Goal: Task Accomplishment & Management: Use online tool/utility

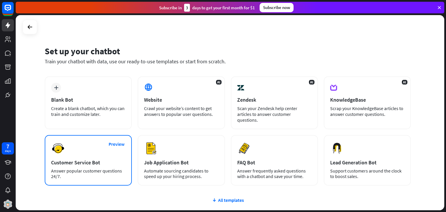
click at [95, 159] on div "Customer Service Bot" at bounding box center [88, 162] width 74 height 7
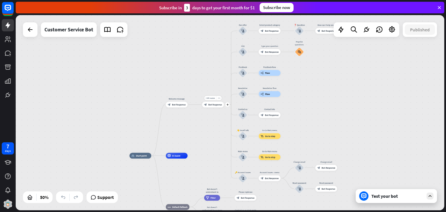
drag, startPoint x: 265, startPoint y: 78, endPoint x: 220, endPoint y: 112, distance: 56.7
click at [220, 108] on div "Edit name more_horiz plus block_bot_response Bot Response" at bounding box center [213, 105] width 22 height 6
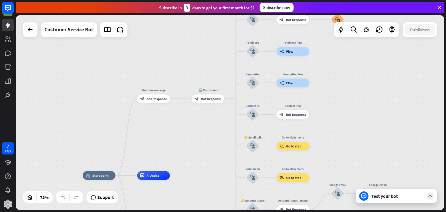
drag, startPoint x: 202, startPoint y: 114, endPoint x: 211, endPoint y: 106, distance: 12.1
click at [202, 114] on div "home_2 Start point Welcome message block_bot_response Bot Response 🔙 Main menu …" at bounding box center [230, 112] width 429 height 195
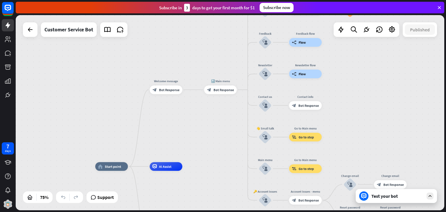
drag, startPoint x: 211, startPoint y: 106, endPoint x: 219, endPoint y: 101, distance: 9.3
click at [219, 101] on div "home_2 Start point Welcome message block_bot_response Bot Response 🔙 Main menu …" at bounding box center [230, 112] width 429 height 195
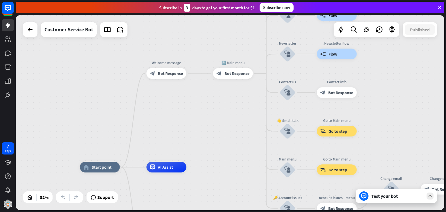
drag, startPoint x: 239, startPoint y: 115, endPoint x: 284, endPoint y: 70, distance: 63.9
click at [284, 70] on div "home_2 Start point Welcome message block_bot_response Bot Response 🔙 Main menu …" at bounding box center [230, 112] width 429 height 195
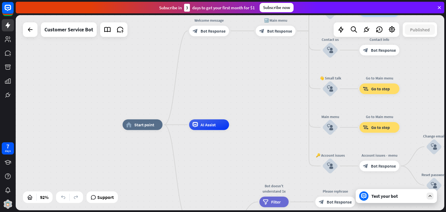
click at [298, 60] on div "home_2 Start point Welcome message block_bot_response Bot Response 🔙 Main menu …" at bounding box center [230, 112] width 429 height 195
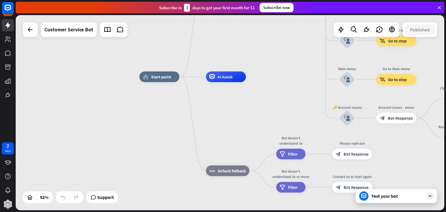
drag, startPoint x: 262, startPoint y: 97, endPoint x: 267, endPoint y: 58, distance: 39.6
click at [267, 58] on div "home_2 Start point Welcome message block_bot_response Bot Response 🔙 Main menu …" at bounding box center [230, 112] width 429 height 195
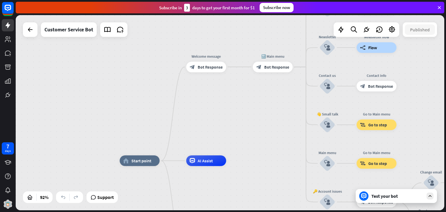
drag, startPoint x: 256, startPoint y: 96, endPoint x: 241, endPoint y: 153, distance: 58.6
click at [241, 153] on div "home_2 Start point Welcome message block_bot_response Bot Response 🔙 Main menu …" at bounding box center [230, 112] width 429 height 195
click at [379, 200] on div "Test your bot" at bounding box center [396, 196] width 81 height 14
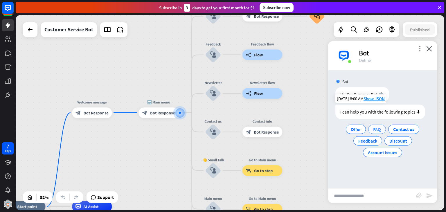
click at [375, 130] on span "FAQ" at bounding box center [377, 129] width 8 height 6
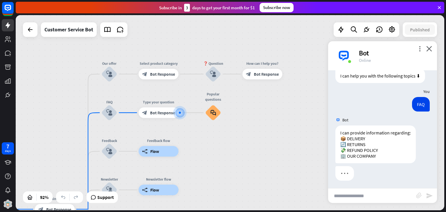
scroll to position [37, 0]
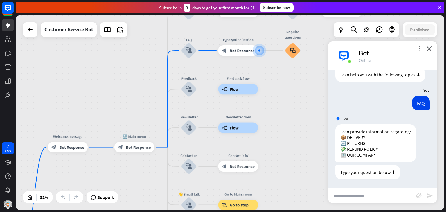
drag, startPoint x: 215, startPoint y: 150, endPoint x: 292, endPoint y: 88, distance: 99.0
click at [292, 88] on div "home_2 Start point Welcome message block_bot_response Bot Response 🔙 Main menu …" at bounding box center [230, 112] width 429 height 195
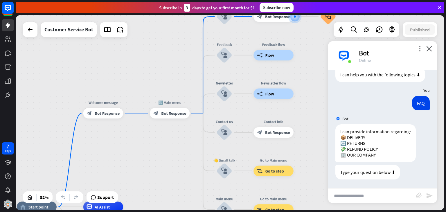
drag, startPoint x: 275, startPoint y: 102, endPoint x: 307, endPoint y: 72, distance: 43.4
click at [307, 72] on div "home_2 Start point Welcome message block_bot_response Bot Response 🔙 Main menu …" at bounding box center [230, 112] width 429 height 195
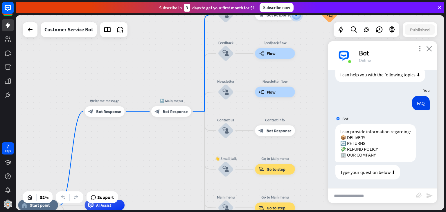
click at [428, 48] on icon "close" at bounding box center [430, 49] width 6 height 6
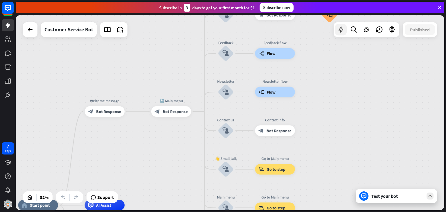
click at [344, 34] on div at bounding box center [341, 30] width 12 height 12
click at [0, 0] on div "close Interactions block_user_input User Input block_bot_response Bot Response …" at bounding box center [0, 0] width 0 height 0
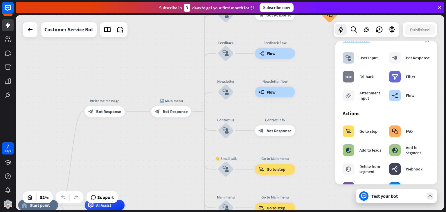
scroll to position [0, 0]
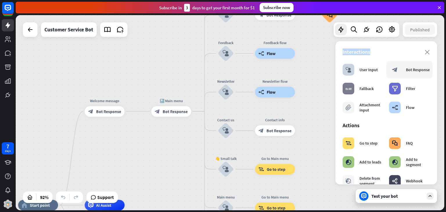
click at [406, 72] on div "Bot Response" at bounding box center [418, 69] width 24 height 5
click at [201, 112] on div "plus" at bounding box center [198, 112] width 8 height 8
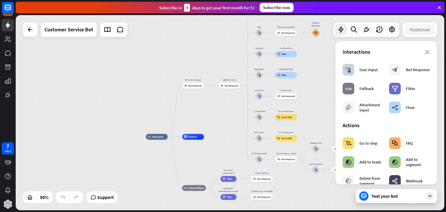
drag, startPoint x: 240, startPoint y: 126, endPoint x: 243, endPoint y: 108, distance: 18.0
click at [243, 108] on div "home_2 Start point Welcome message block_bot_response Bot Response 🔙 Main menu …" at bounding box center [230, 112] width 429 height 195
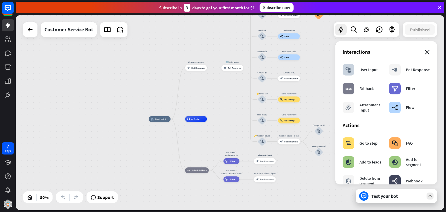
click at [425, 53] on icon "close" at bounding box center [427, 52] width 5 height 5
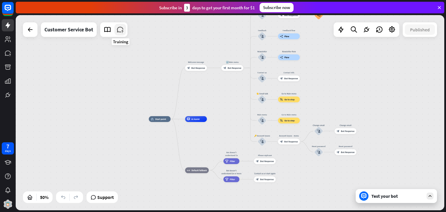
click at [118, 29] on icon at bounding box center [121, 30] width 8 height 8
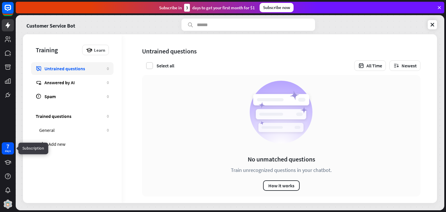
click at [10, 148] on div "7 days" at bounding box center [8, 148] width 6 height 9
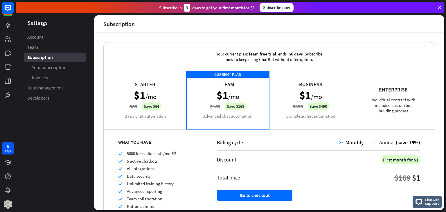
click at [396, 90] on div "Enterprise Individual contract with included custom bot building process" at bounding box center [393, 100] width 83 height 58
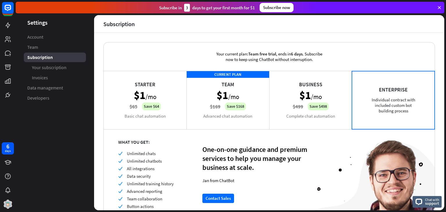
click at [206, 92] on div "CURRENT PLAN Team $1 /mo $169 Save $168 Advanced chat automation" at bounding box center [228, 100] width 83 height 58
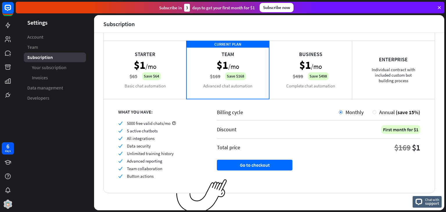
scroll to position [33, 0]
